Goal: Transaction & Acquisition: Purchase product/service

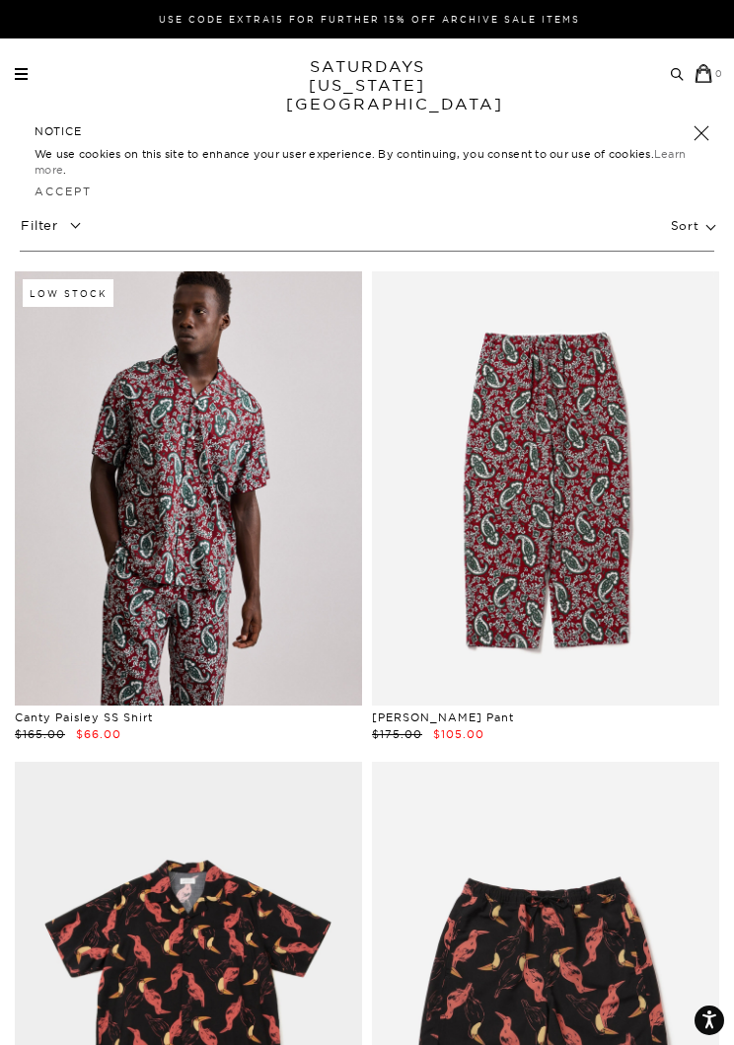
click at [81, 238] on p "Filter" at bounding box center [54, 225] width 69 height 35
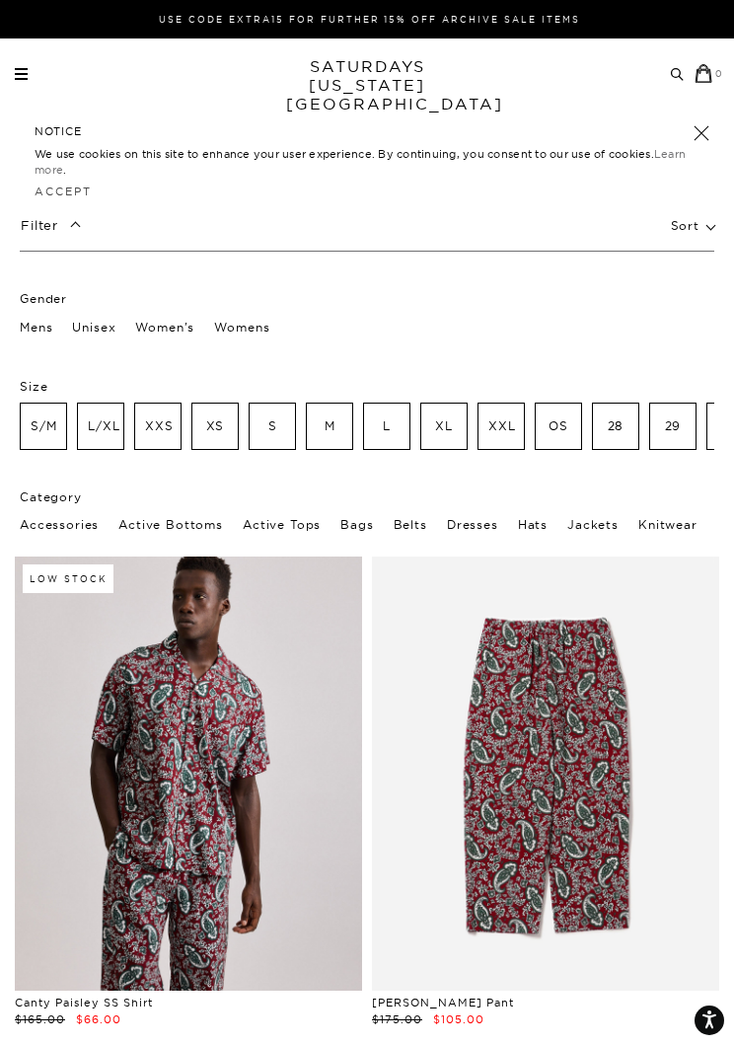
click at [43, 326] on p "Mens" at bounding box center [36, 328] width 33 height 26
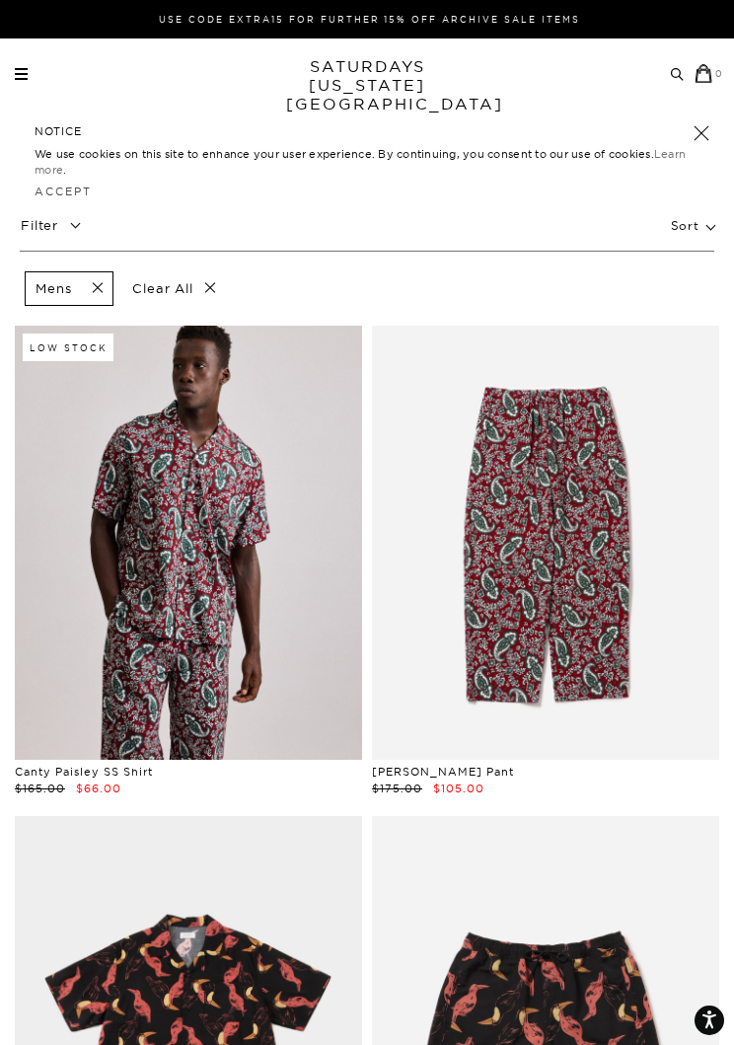
click at [99, 289] on span at bounding box center [91, 288] width 41 height 19
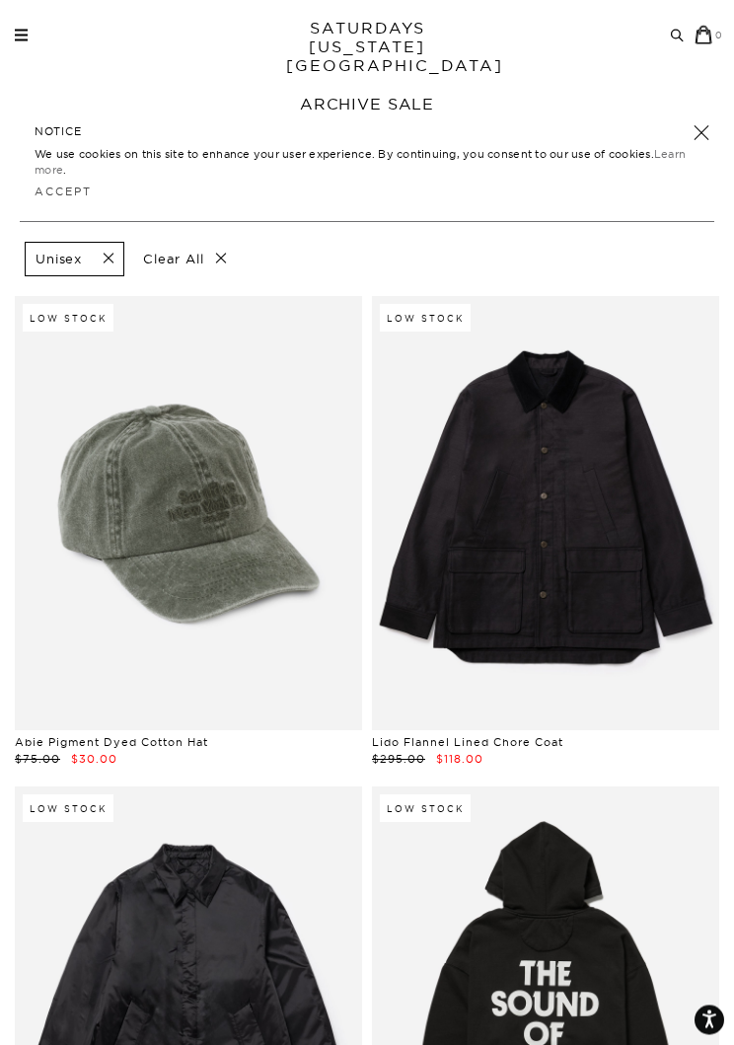
scroll to position [36, 0]
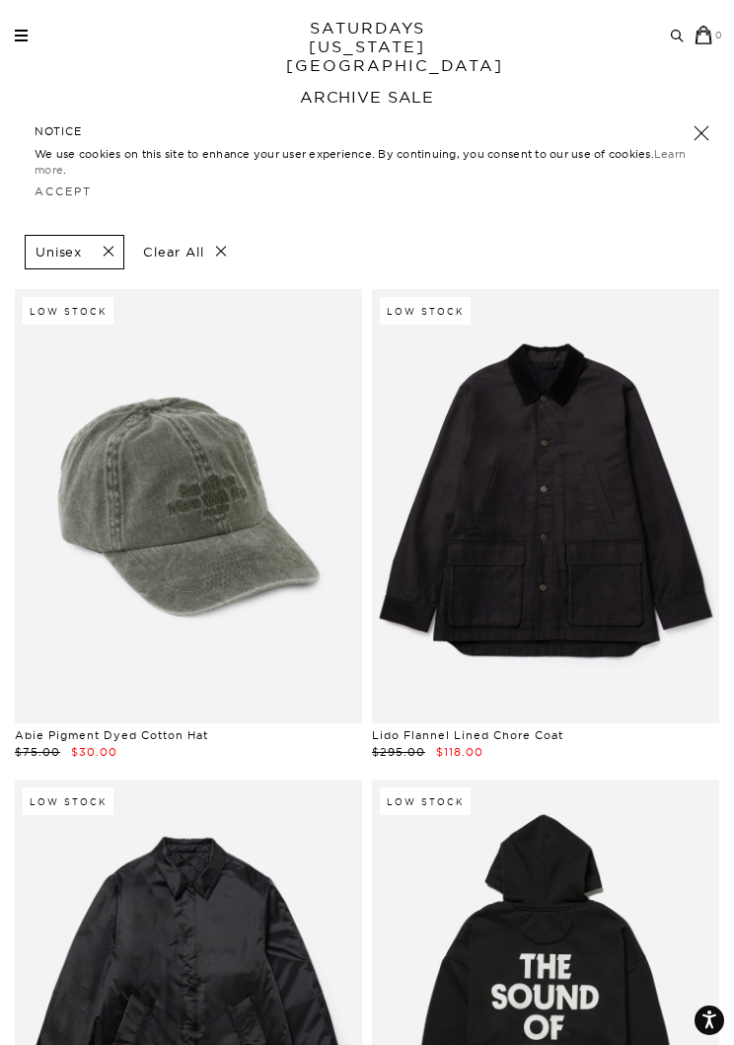
click at [606, 516] on link at bounding box center [545, 506] width 347 height 434
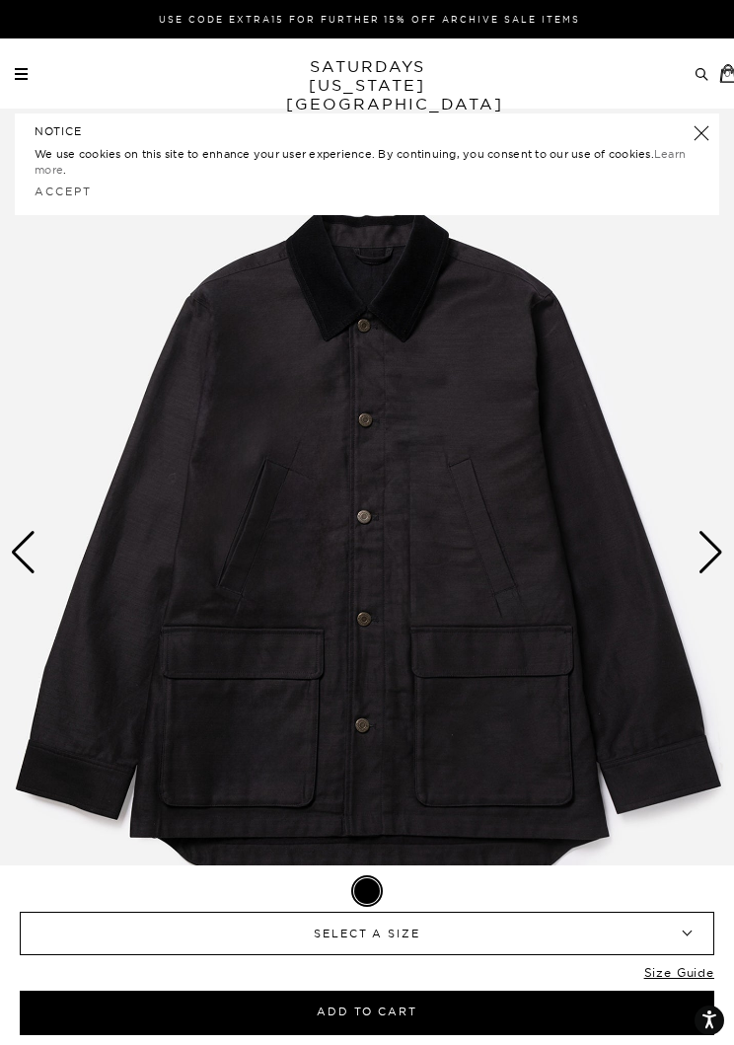
click at [693, 137] on link at bounding box center [702, 133] width 28 height 28
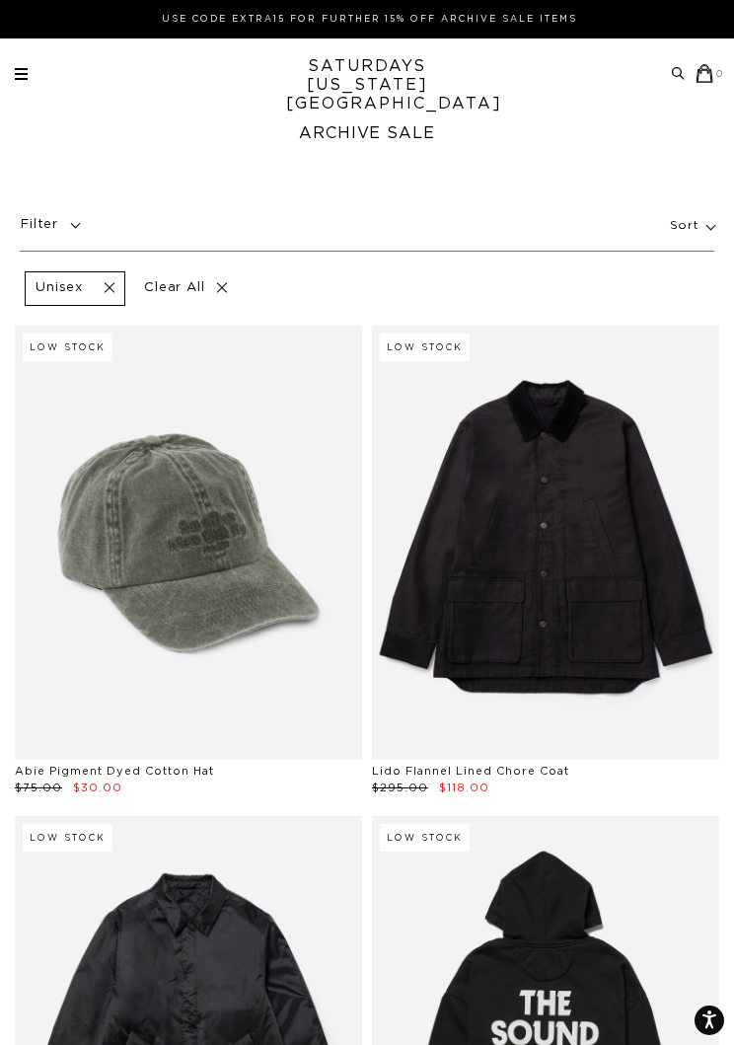
click at [222, 520] on link at bounding box center [188, 543] width 347 height 434
click at [111, 291] on span at bounding box center [102, 288] width 41 height 19
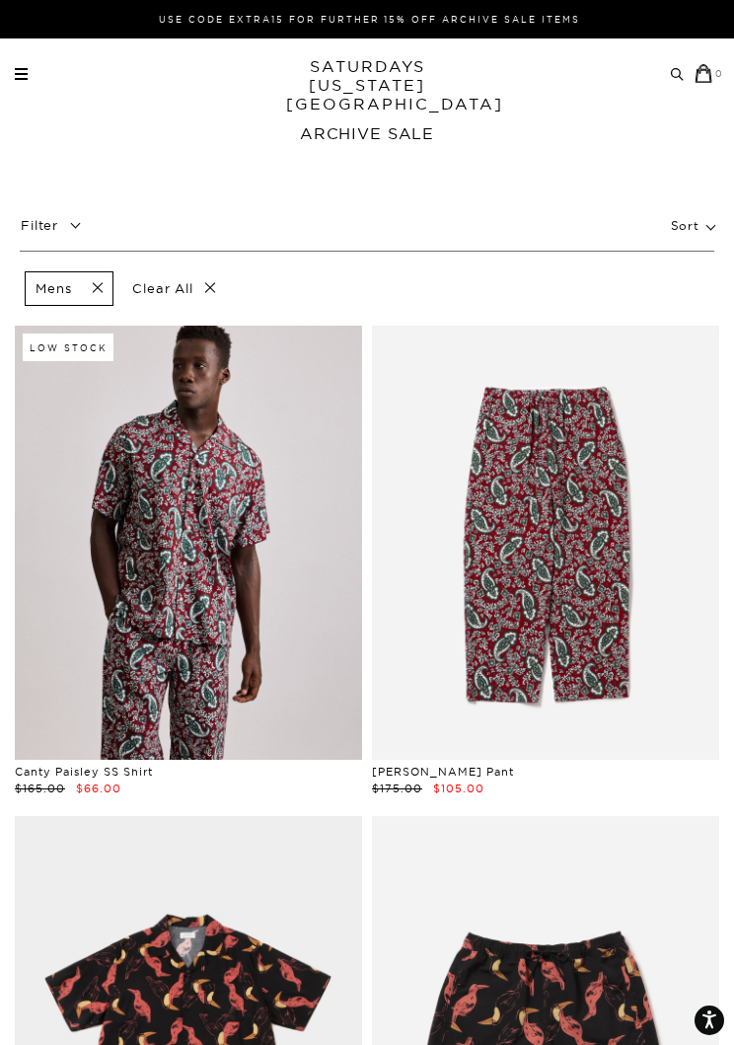
click at [80, 228] on p "Filter" at bounding box center [54, 225] width 69 height 35
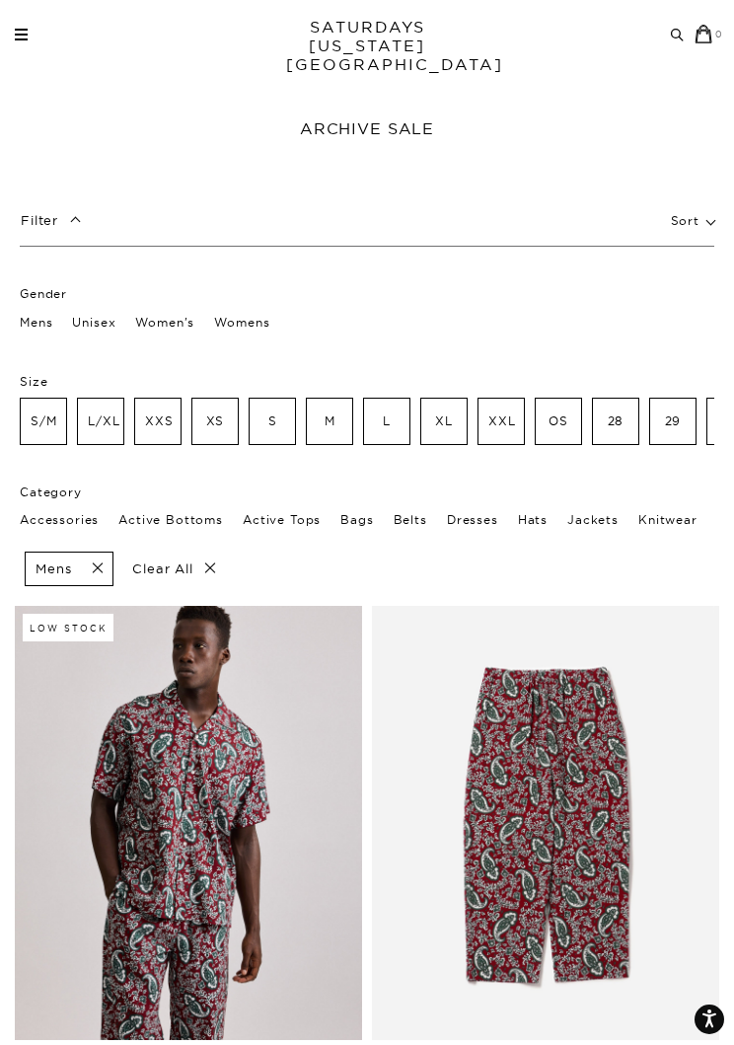
click at [291, 519] on p "Active Tops" at bounding box center [282, 521] width 78 height 26
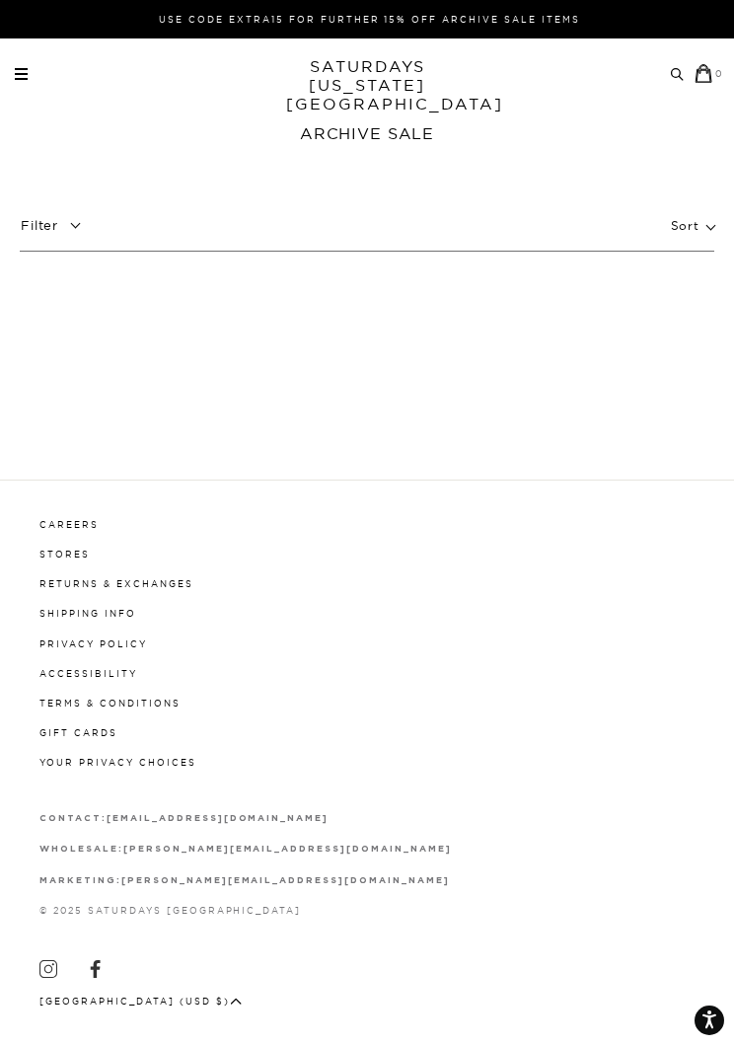
click at [85, 228] on p "Filter" at bounding box center [54, 225] width 69 height 35
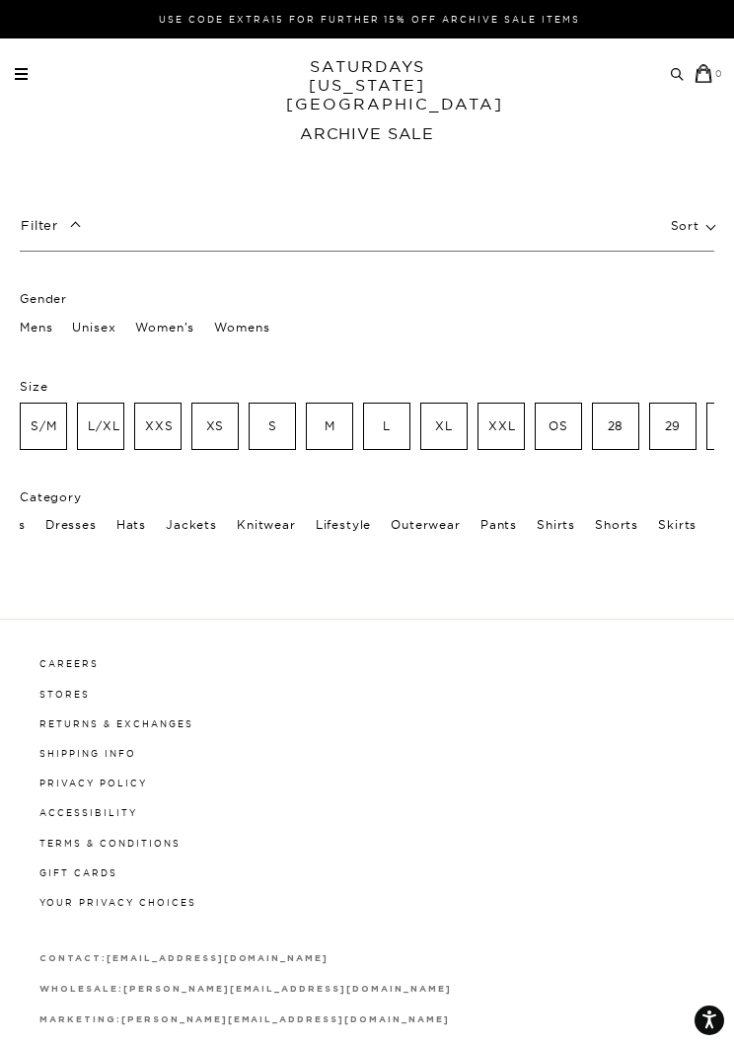
scroll to position [0, 410]
click at [548, 524] on p "Shirts" at bounding box center [547, 525] width 38 height 26
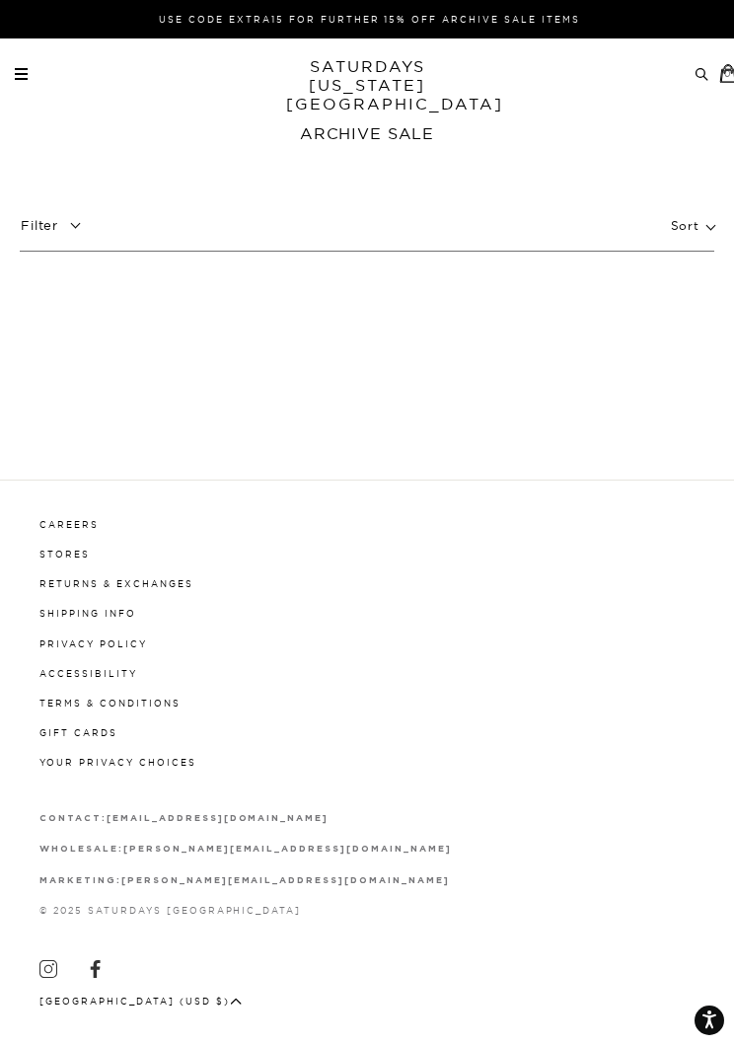
click at [389, 133] on h1 "Archive Sale" at bounding box center [367, 133] width 734 height 21
click at [74, 235] on p "Filter" at bounding box center [54, 225] width 69 height 35
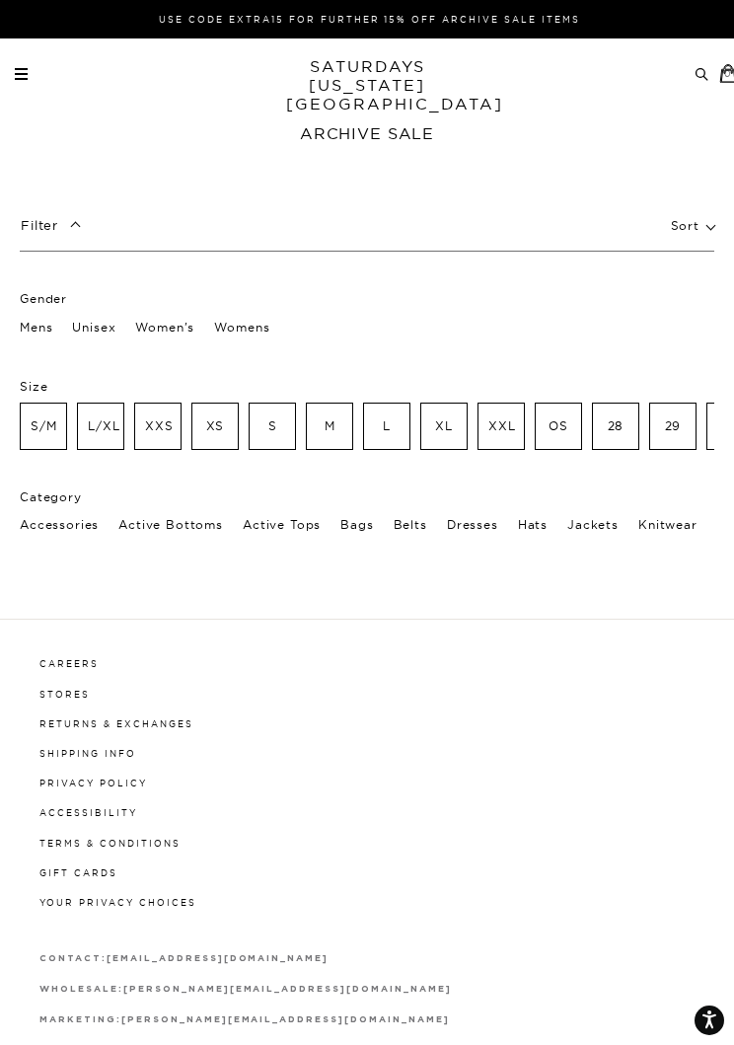
click at [36, 339] on p "Size" at bounding box center [367, 366] width 694 height 55
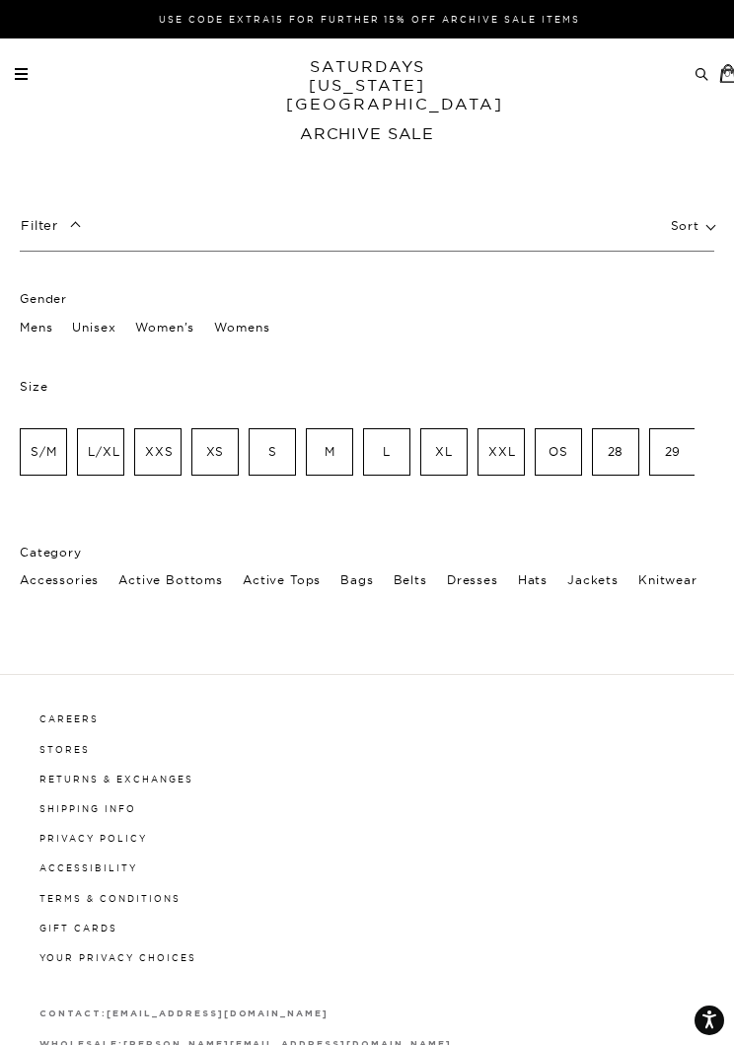
click at [48, 325] on p "Mens" at bounding box center [36, 328] width 33 height 26
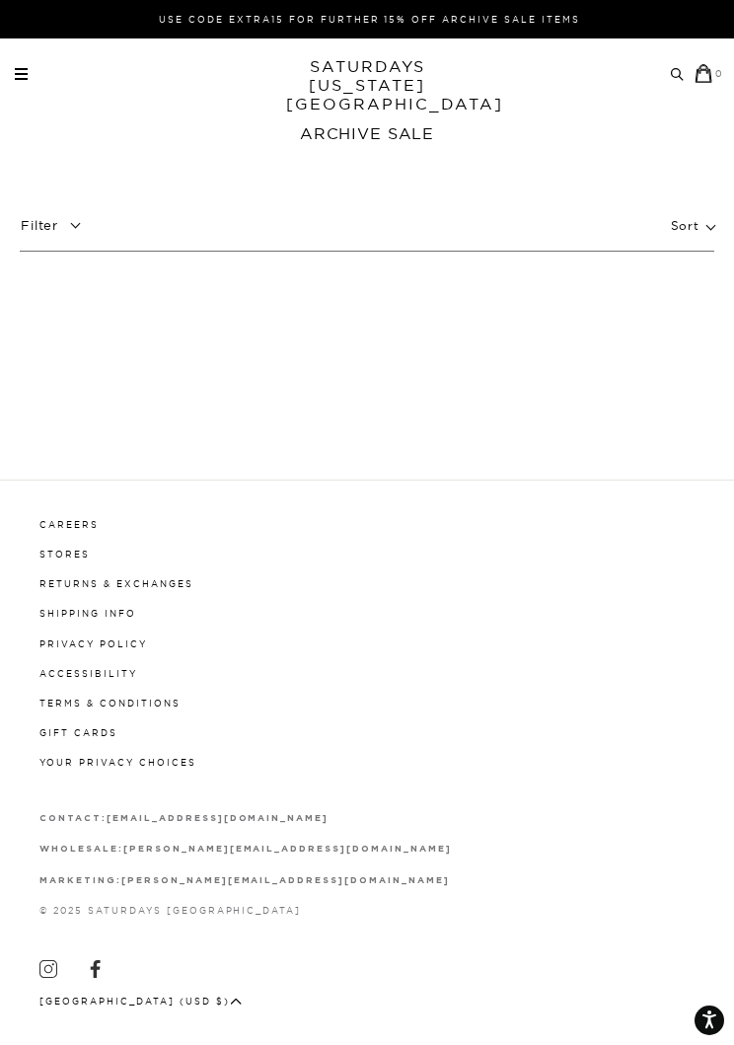
click at [76, 237] on p "Filter" at bounding box center [54, 225] width 69 height 35
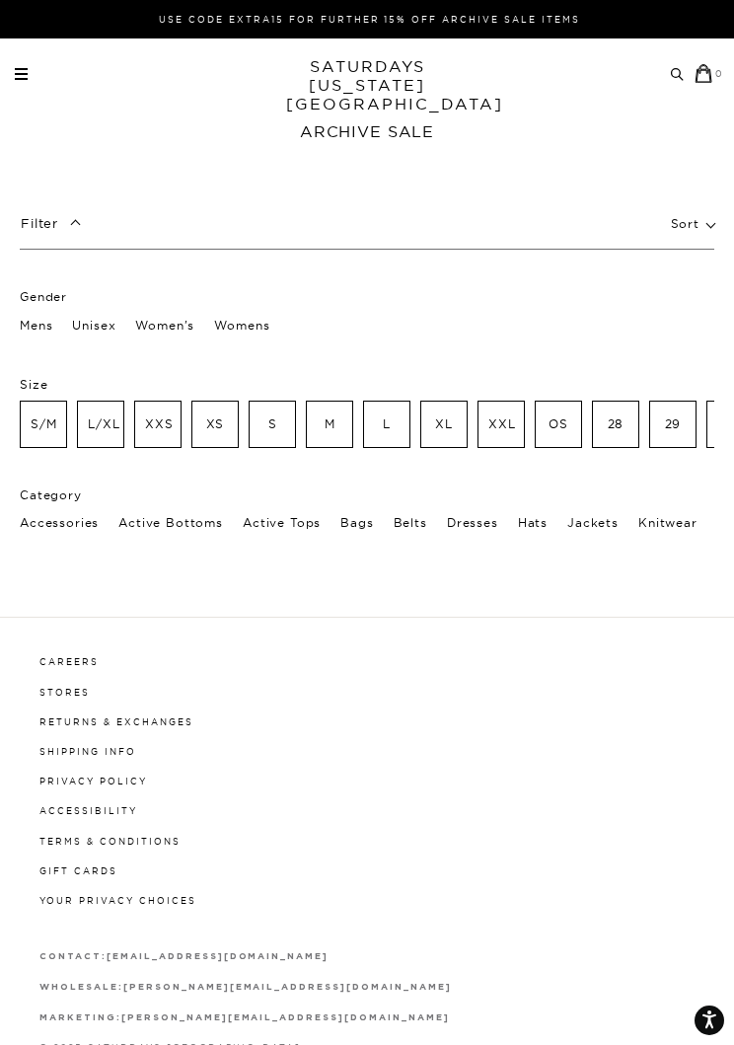
scroll to position [3, 0]
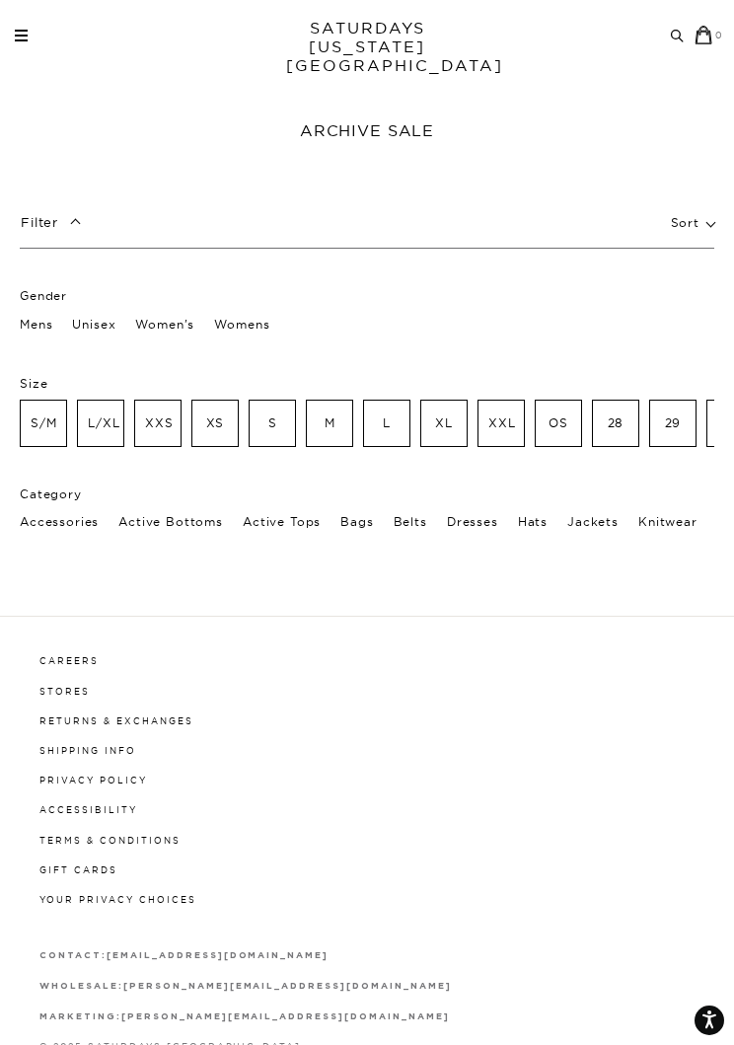
click at [362, 32] on link "SATURDAYS [US_STATE][GEOGRAPHIC_DATA]" at bounding box center [367, 47] width 163 height 56
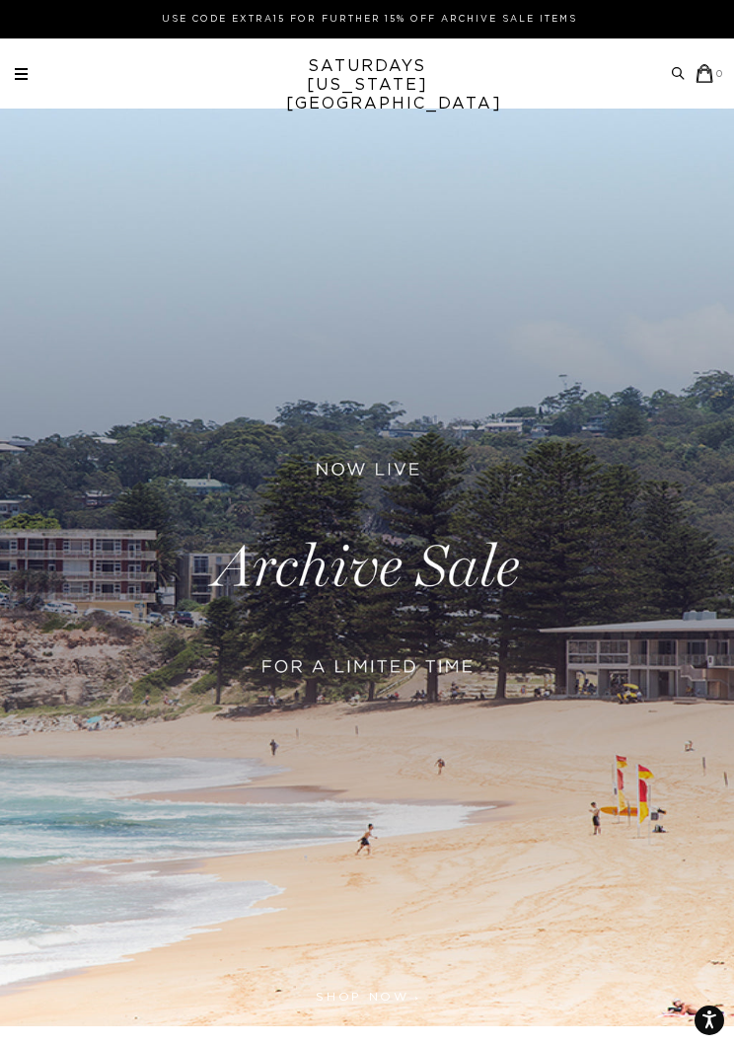
click at [345, 656] on link at bounding box center [367, 567] width 734 height 917
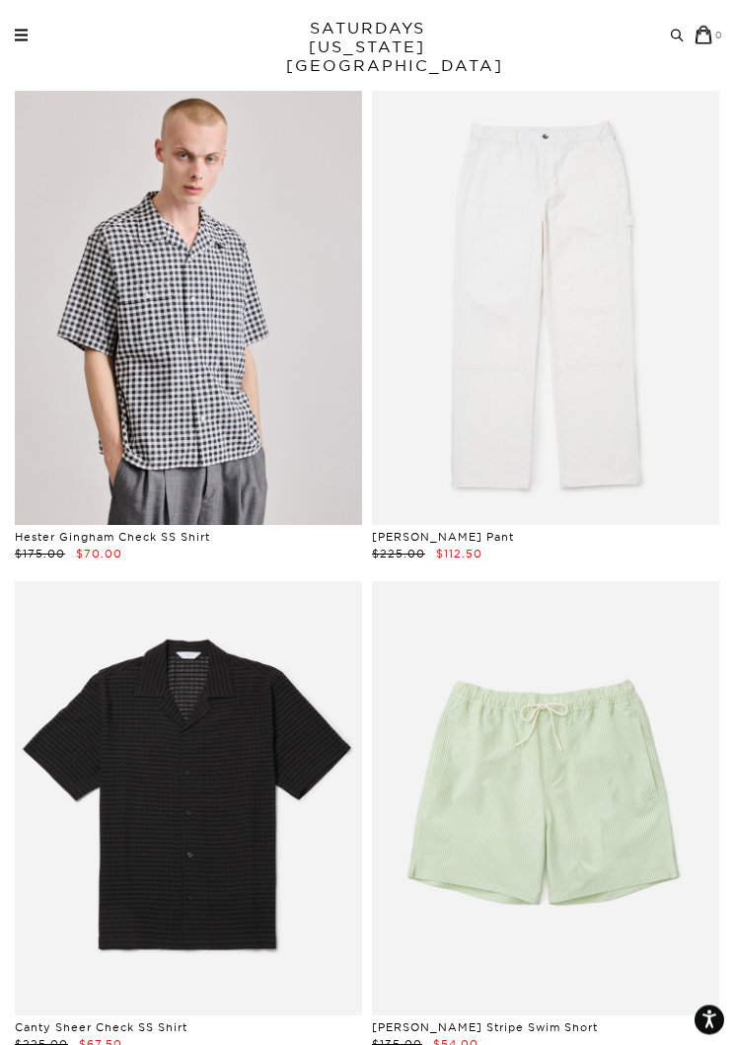
scroll to position [2141, 0]
click at [214, 347] on link at bounding box center [188, 308] width 347 height 434
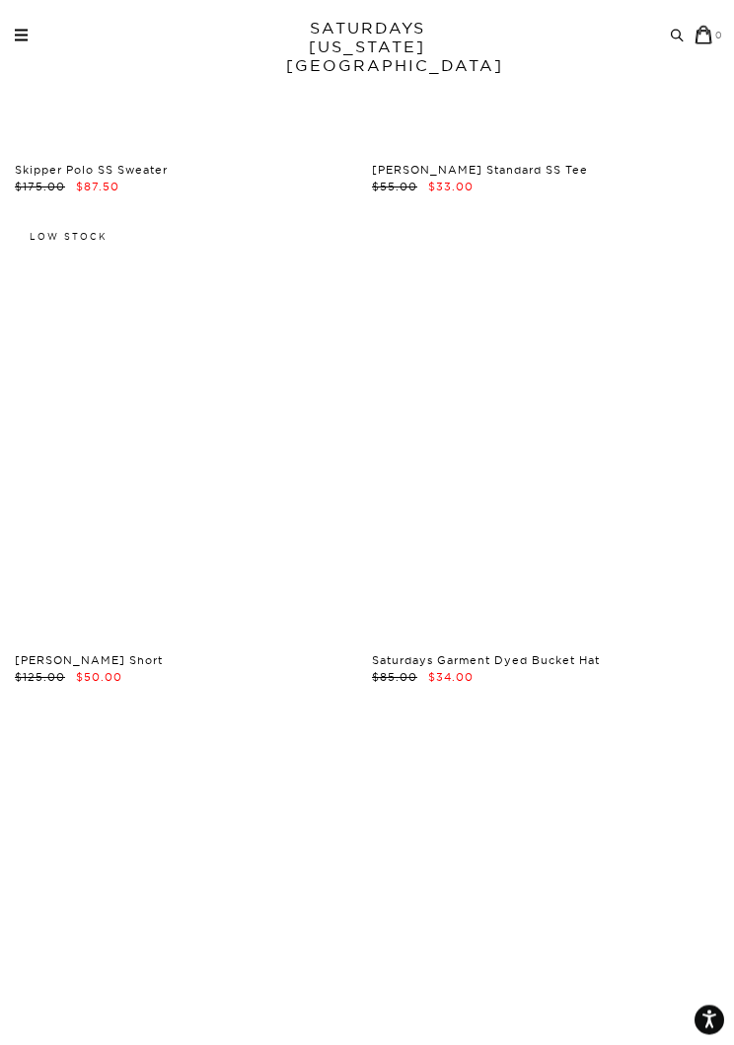
scroll to position [22119, 0]
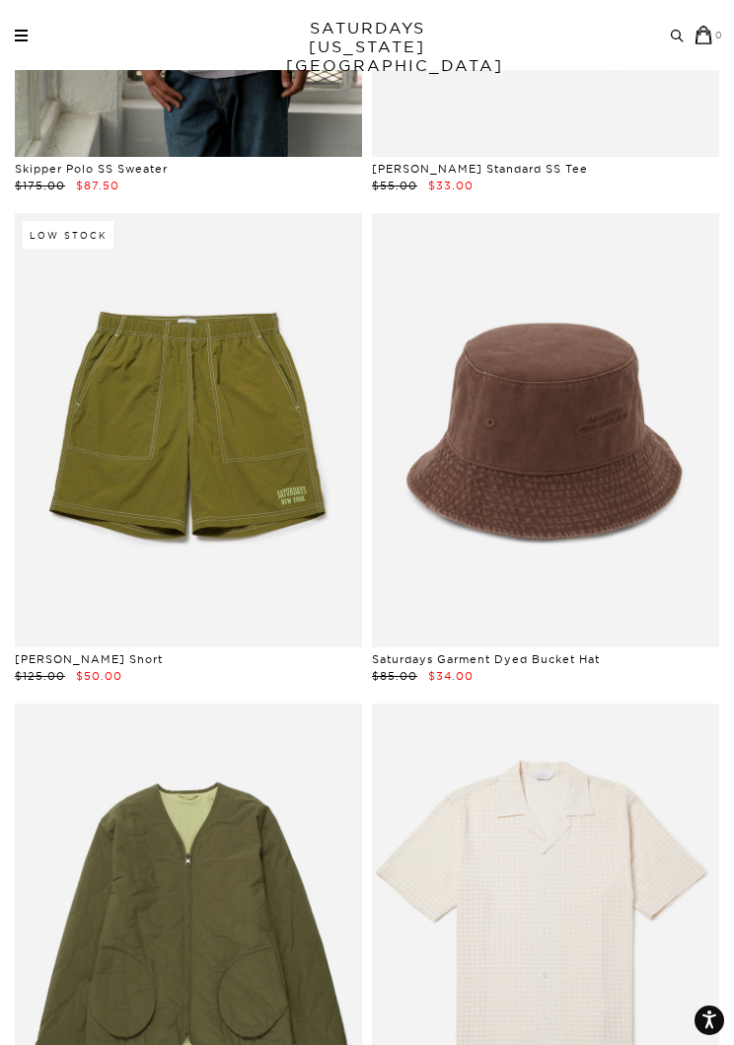
click at [260, 407] on link at bounding box center [188, 430] width 347 height 434
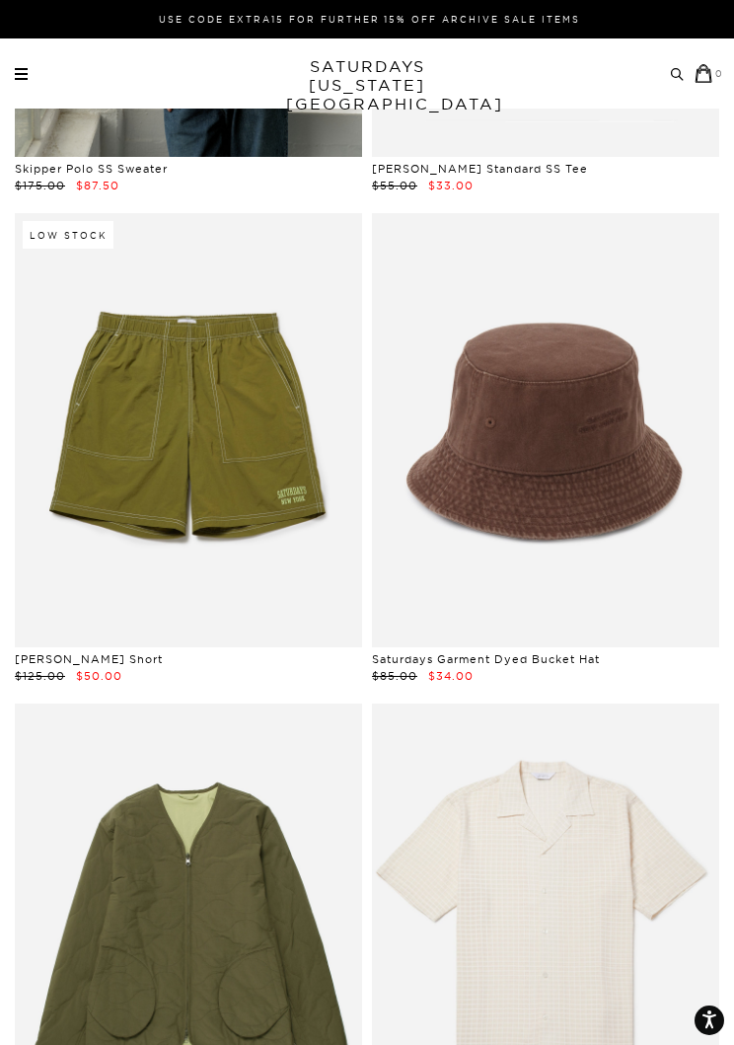
scroll to position [22149, 0]
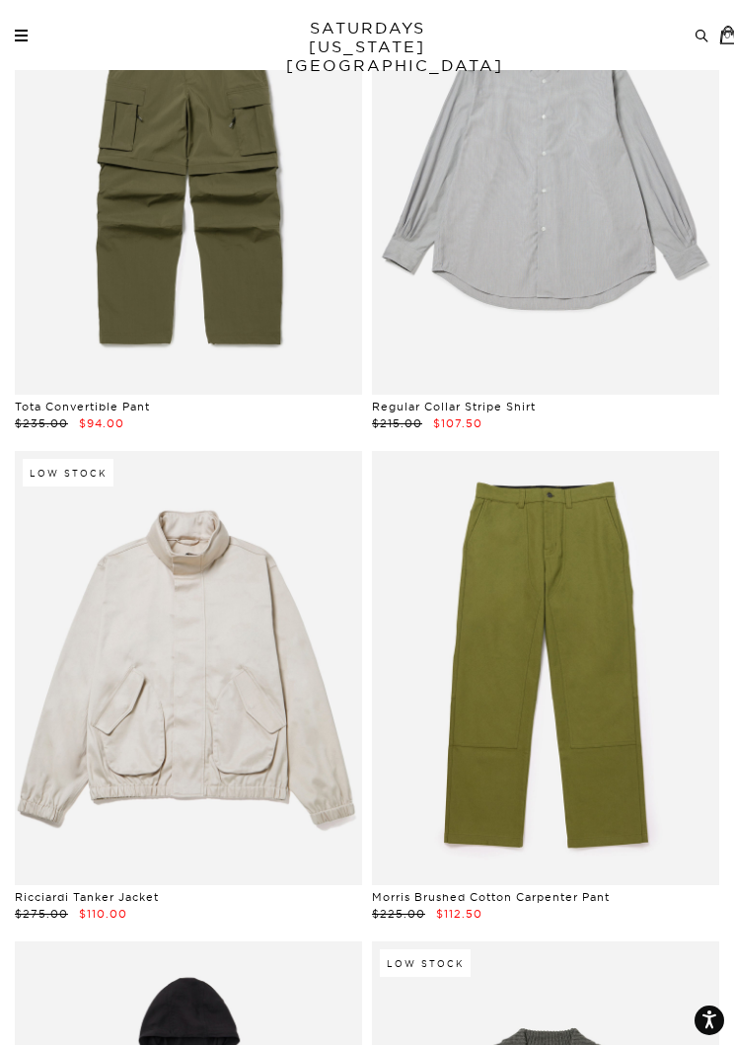
scroll to position [48393, 0]
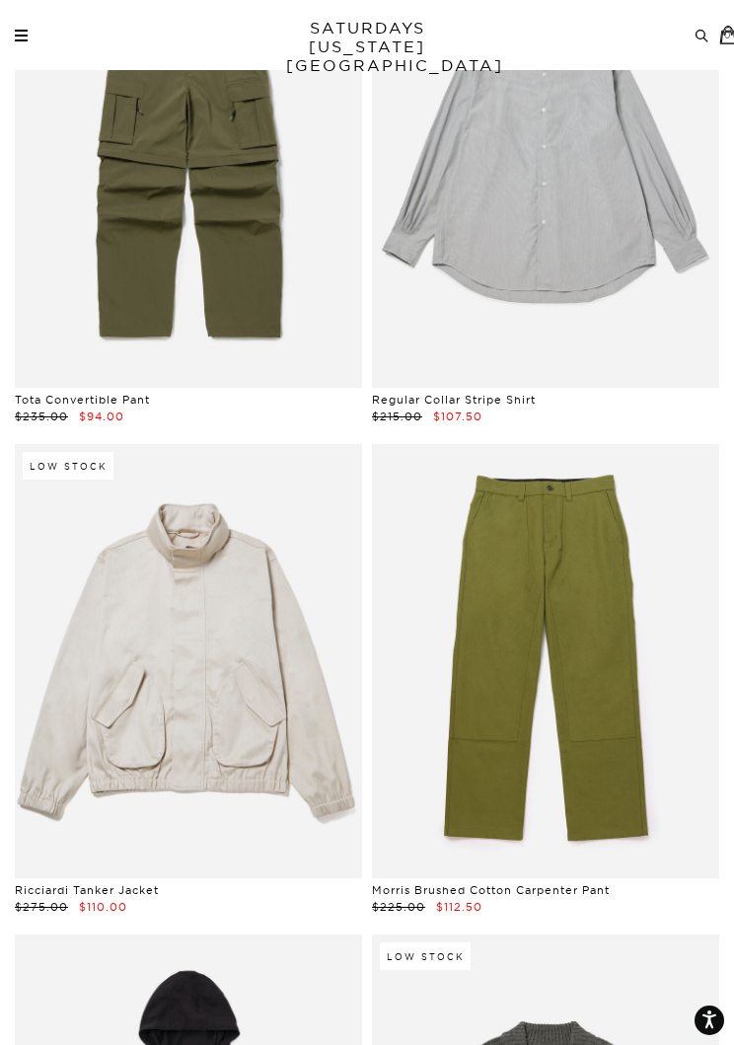
click at [248, 606] on link at bounding box center [188, 661] width 347 height 434
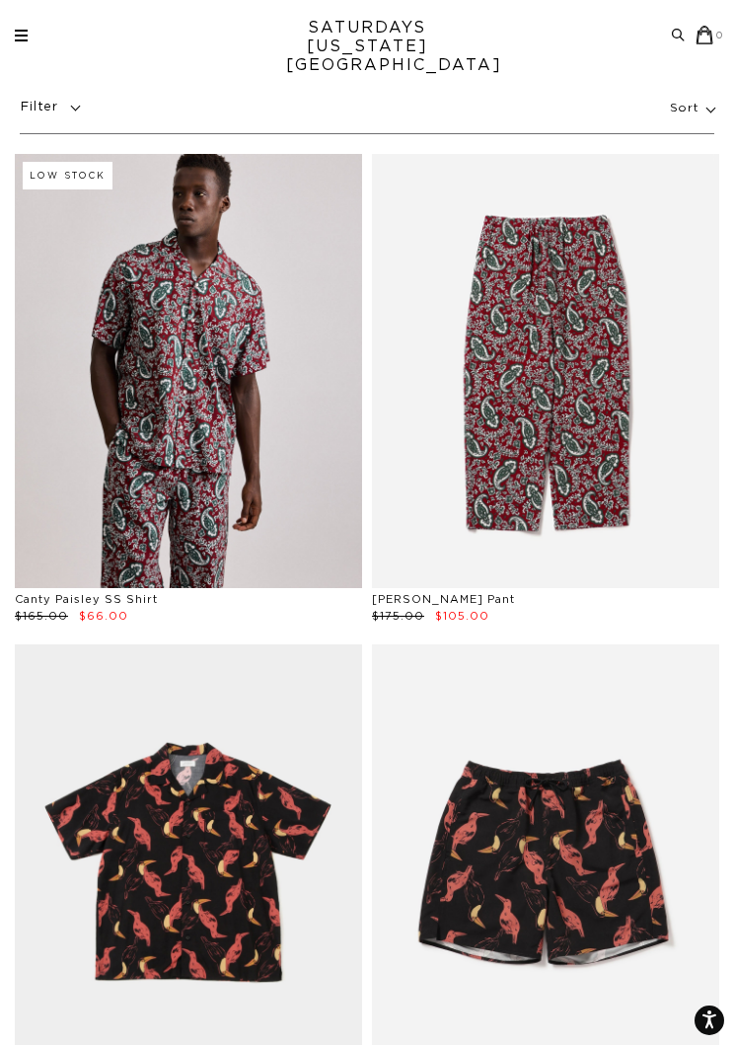
scroll to position [117, 0]
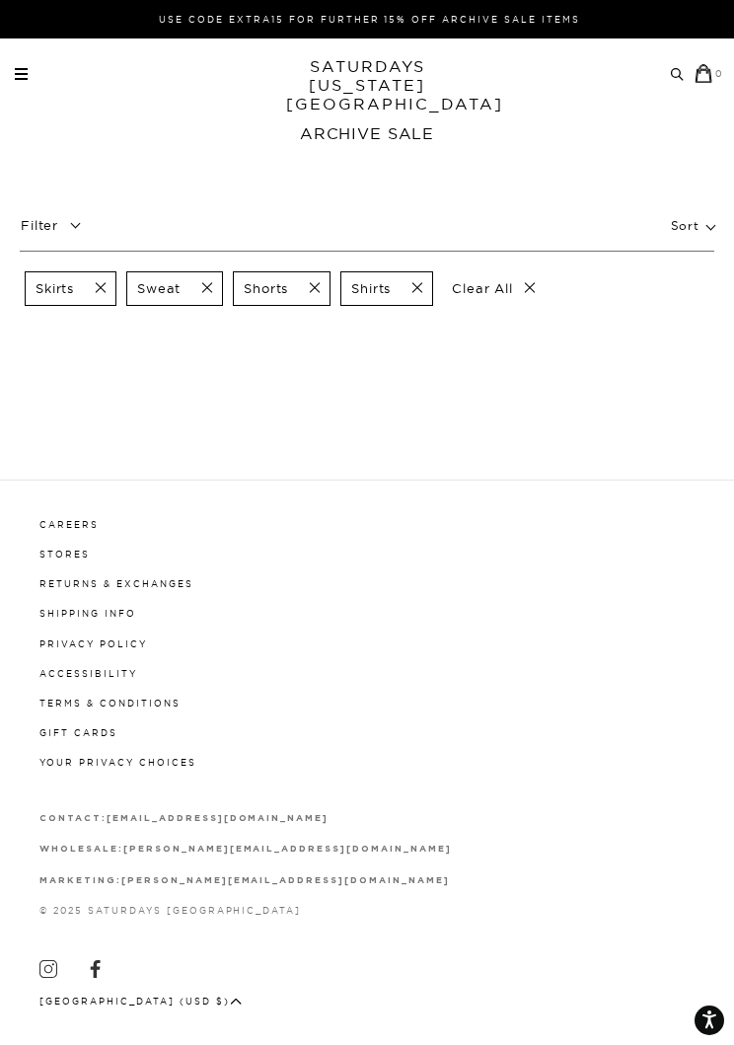
click at [324, 286] on span at bounding box center [308, 288] width 41 height 19
click at [209, 291] on span at bounding box center [201, 288] width 41 height 19
click at [102, 288] on span at bounding box center [94, 288] width 41 height 19
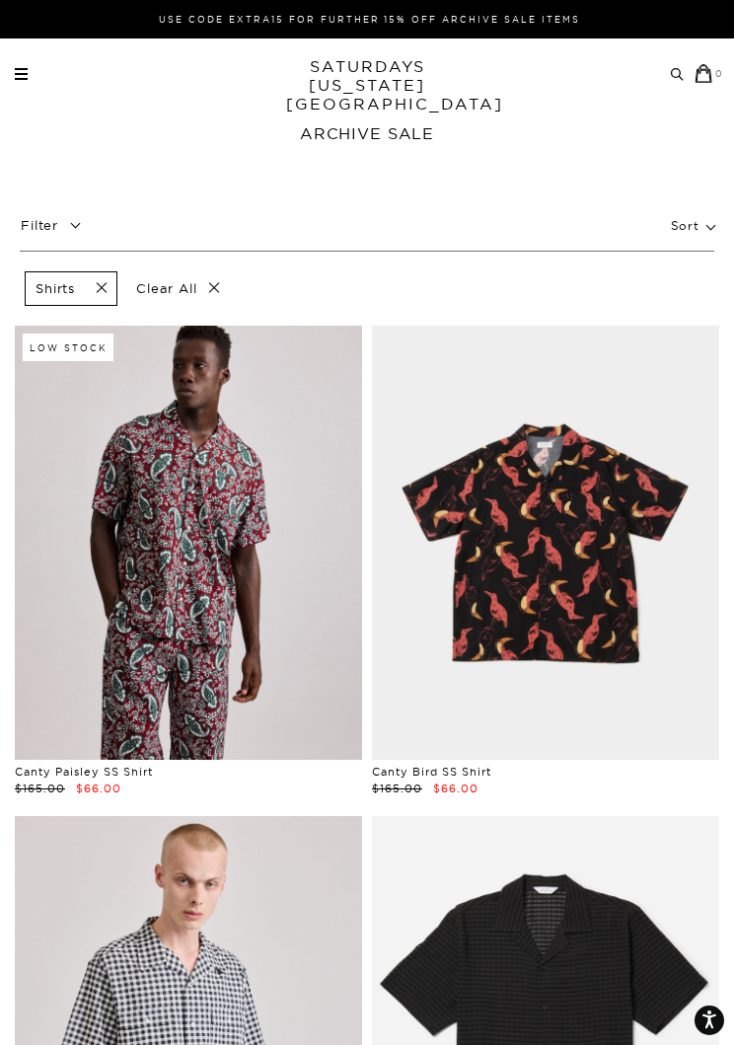
click at [109, 285] on span at bounding box center [95, 288] width 41 height 19
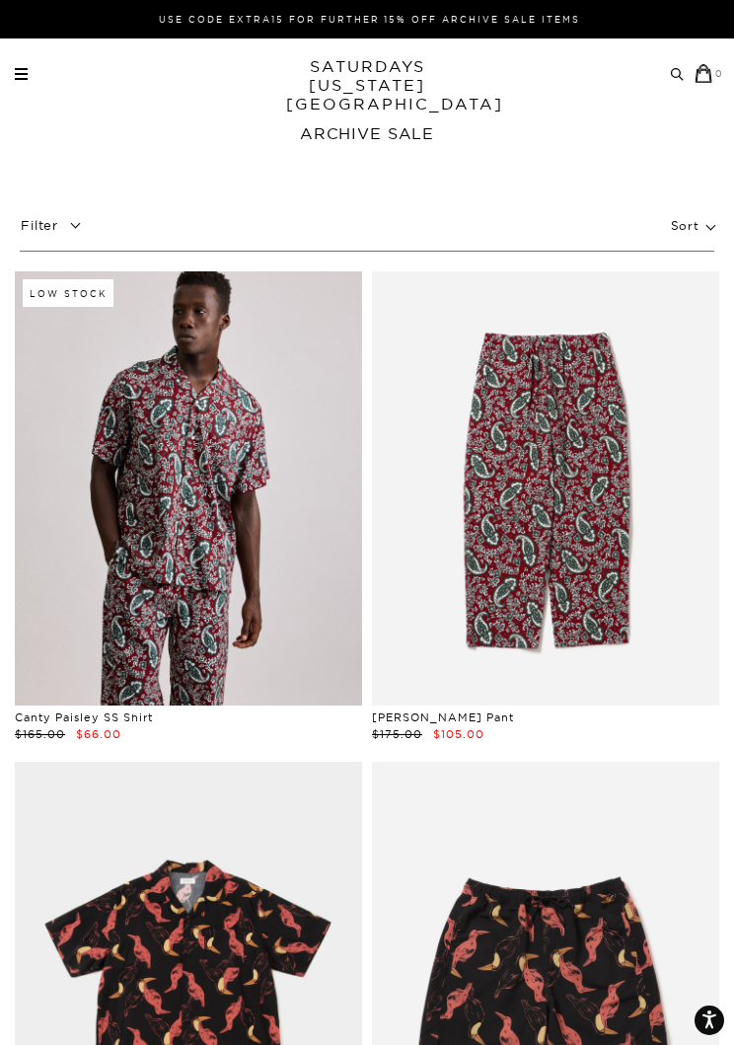
click at [74, 235] on p "Filter" at bounding box center [54, 225] width 69 height 35
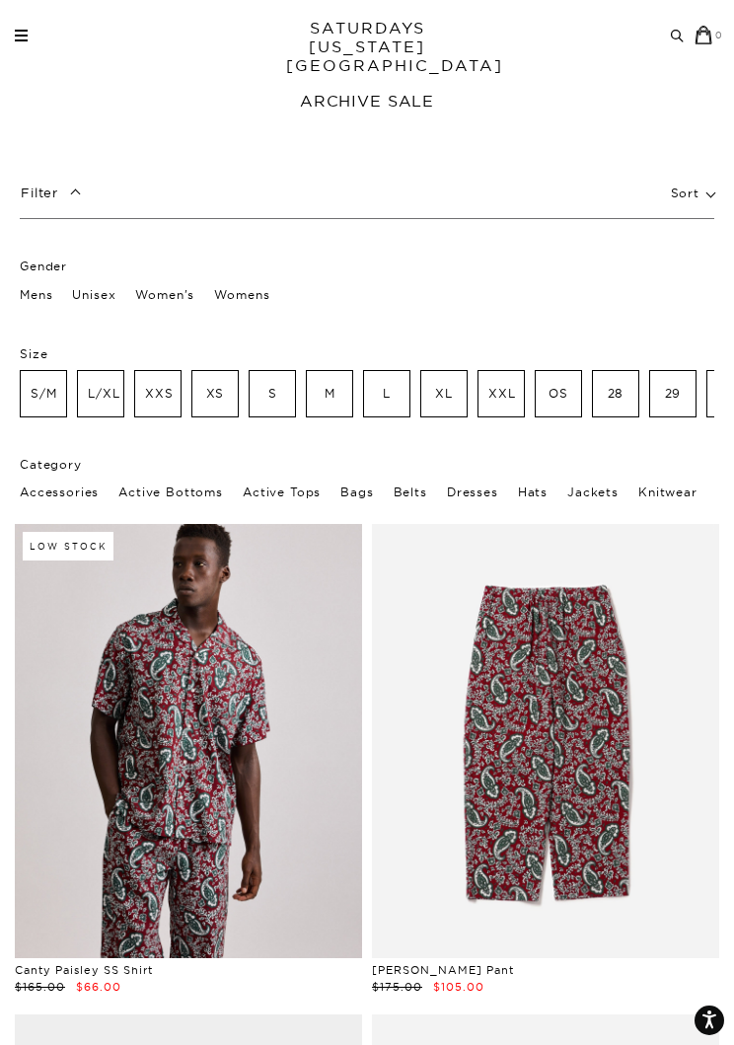
click at [275, 395] on p "S" at bounding box center [272, 394] width 26 height 26
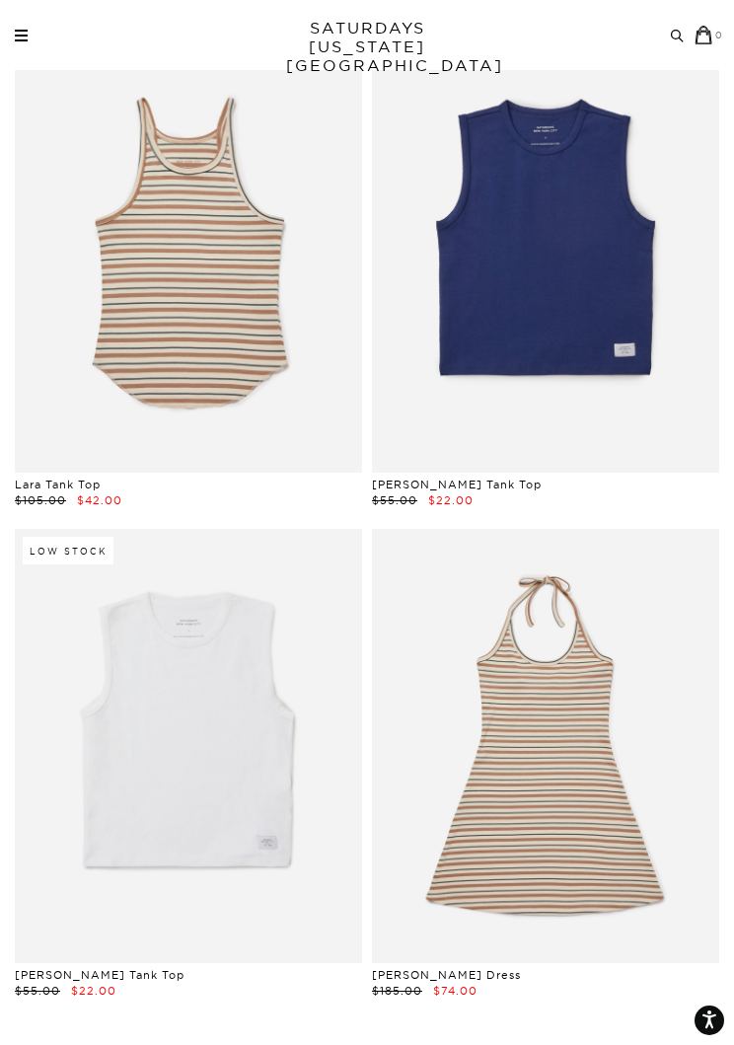
scroll to position [37064, 0]
